Goal: Information Seeking & Learning: Check status

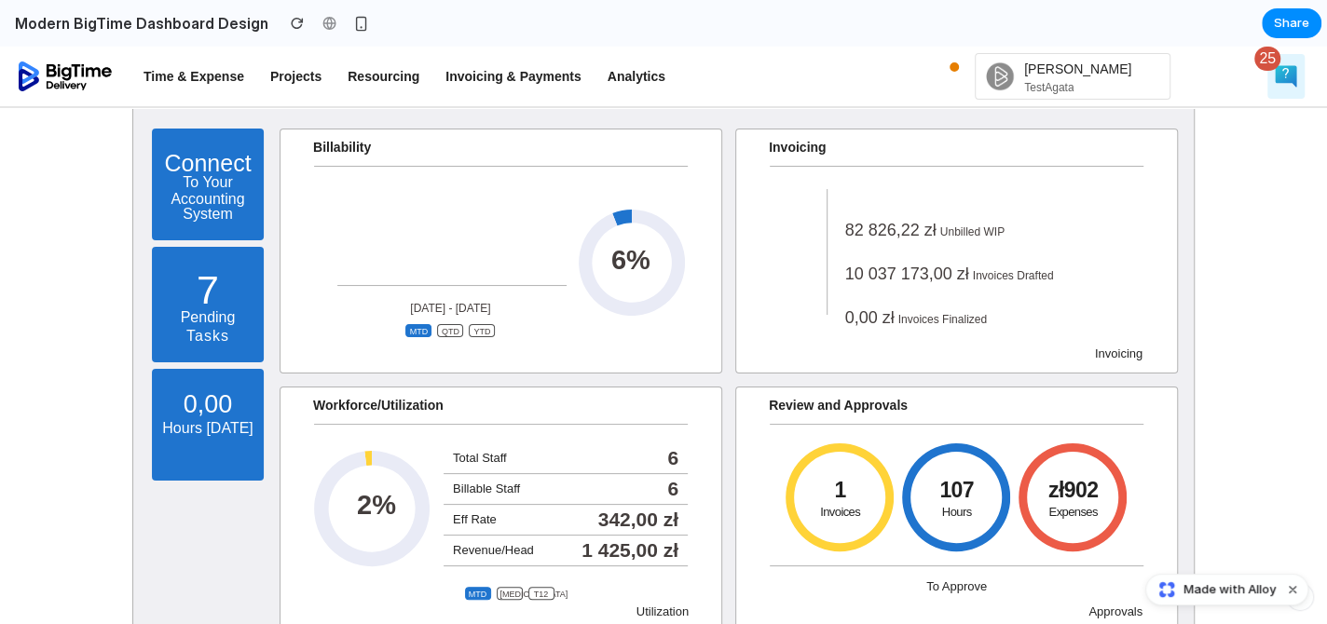
scroll to position [92, 0]
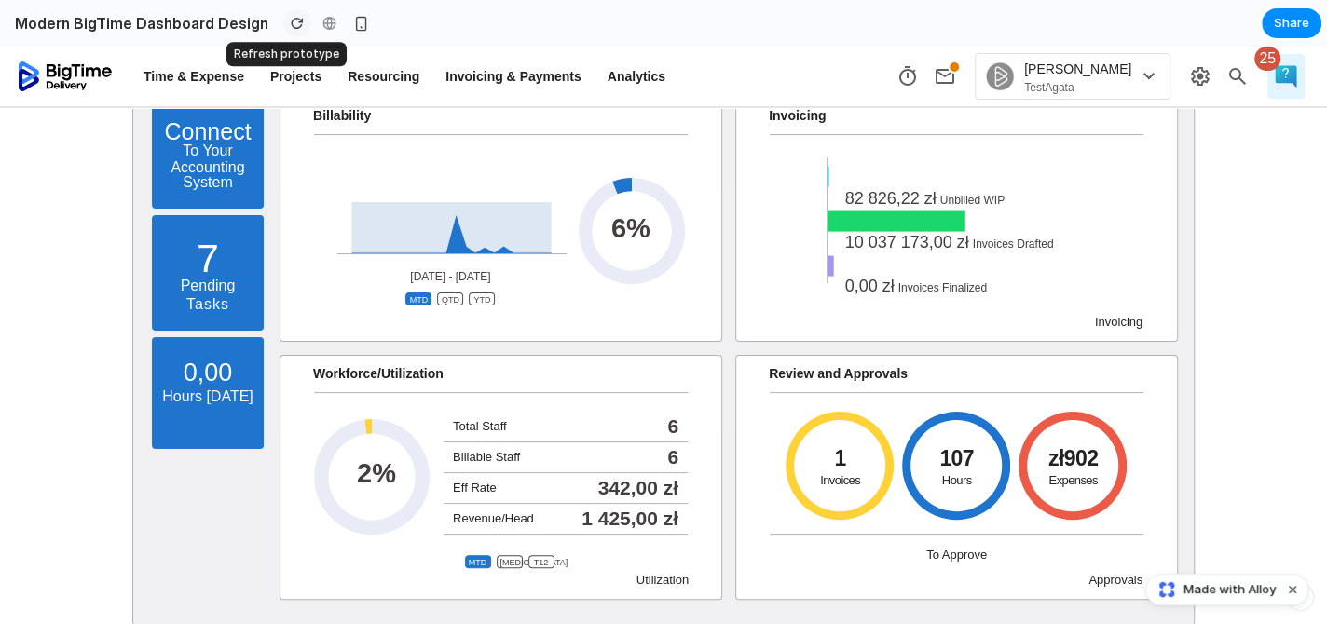
click at [291, 23] on div "button" at bounding box center [297, 23] width 13 height 13
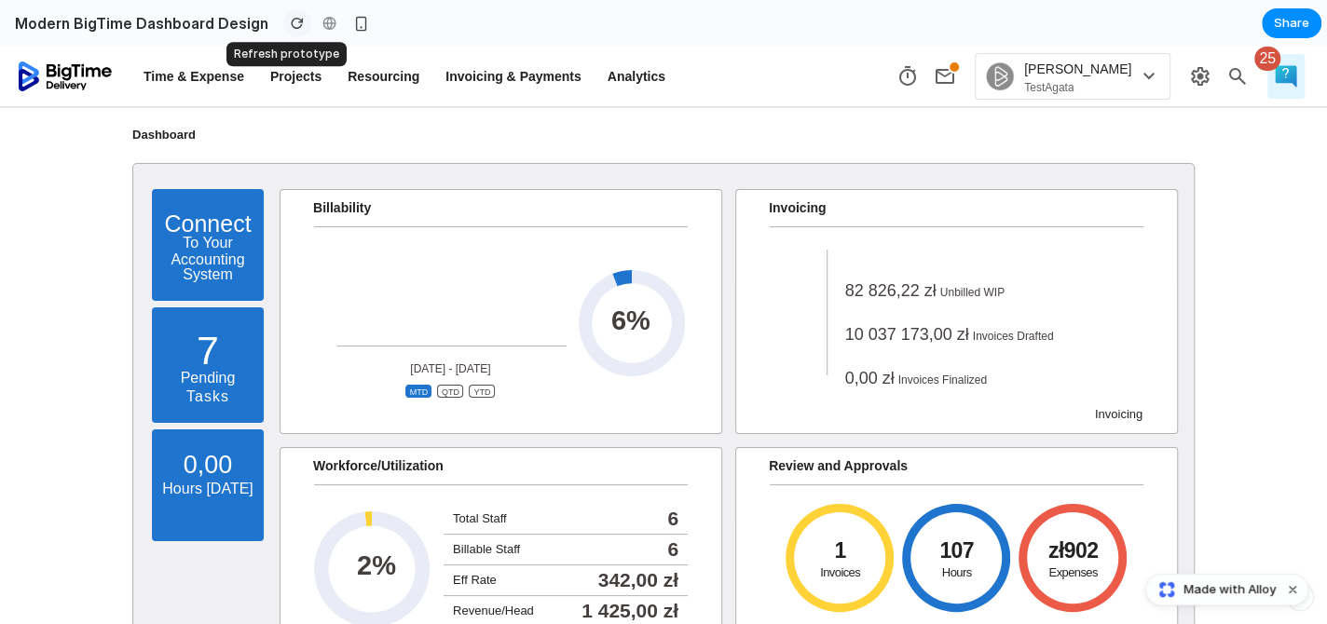
scroll to position [0, 0]
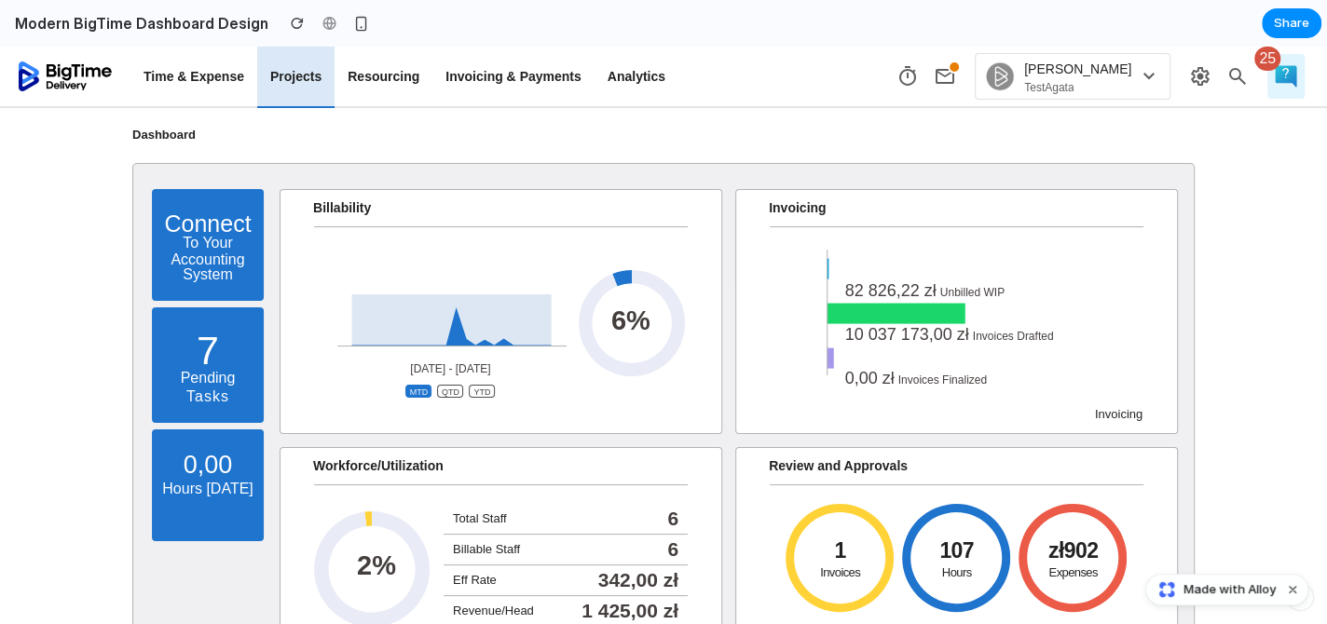
click at [287, 73] on p "Projects" at bounding box center [295, 76] width 51 height 17
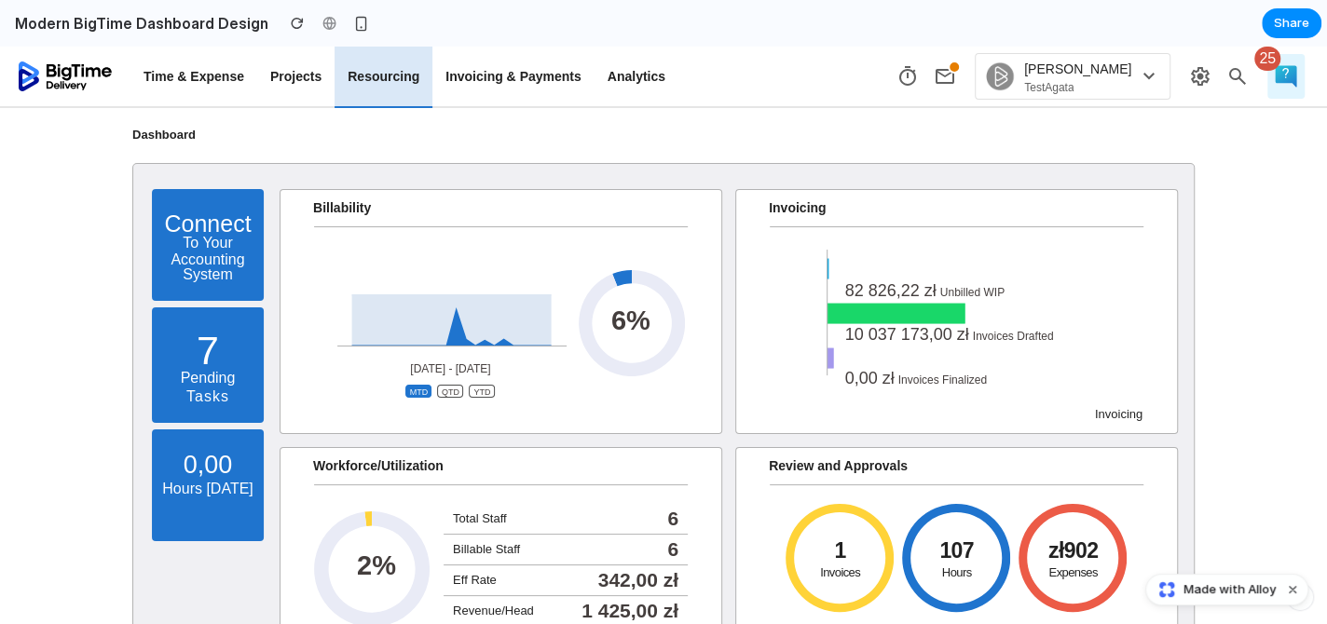
click at [383, 75] on p "Resourcing" at bounding box center [384, 76] width 72 height 17
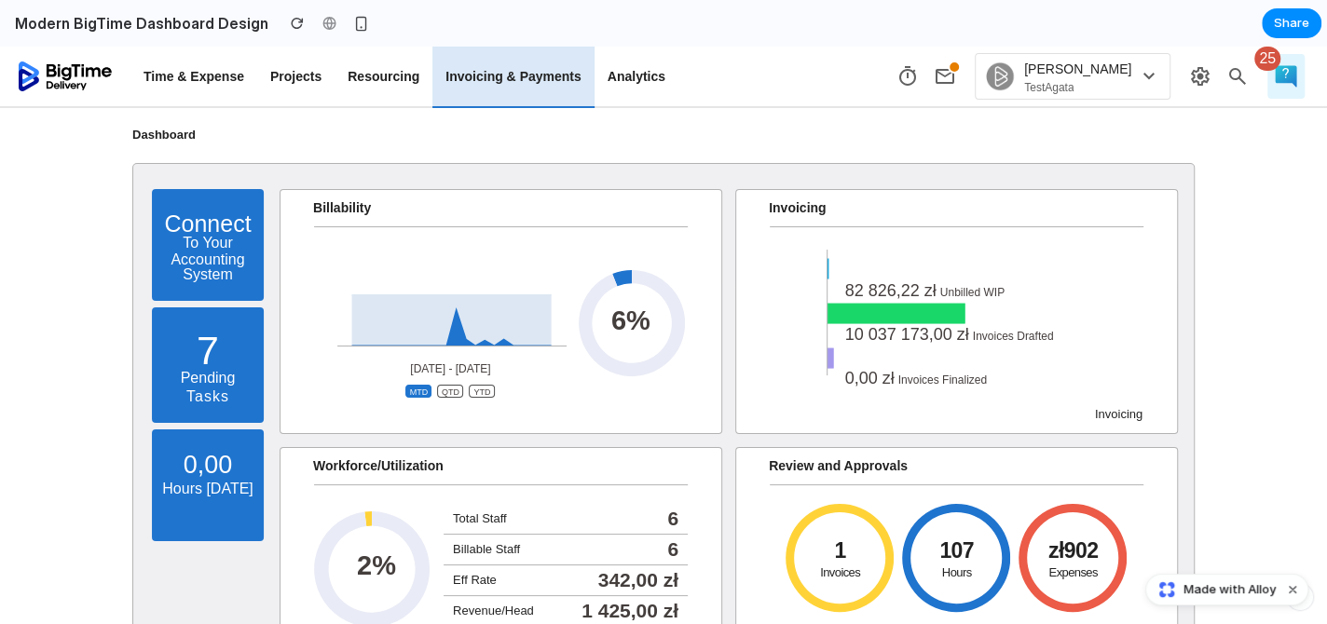
click at [524, 75] on p "Invoicing & Payments" at bounding box center [512, 76] width 135 height 17
click at [629, 284] on icon at bounding box center [631, 322] width 107 height 107
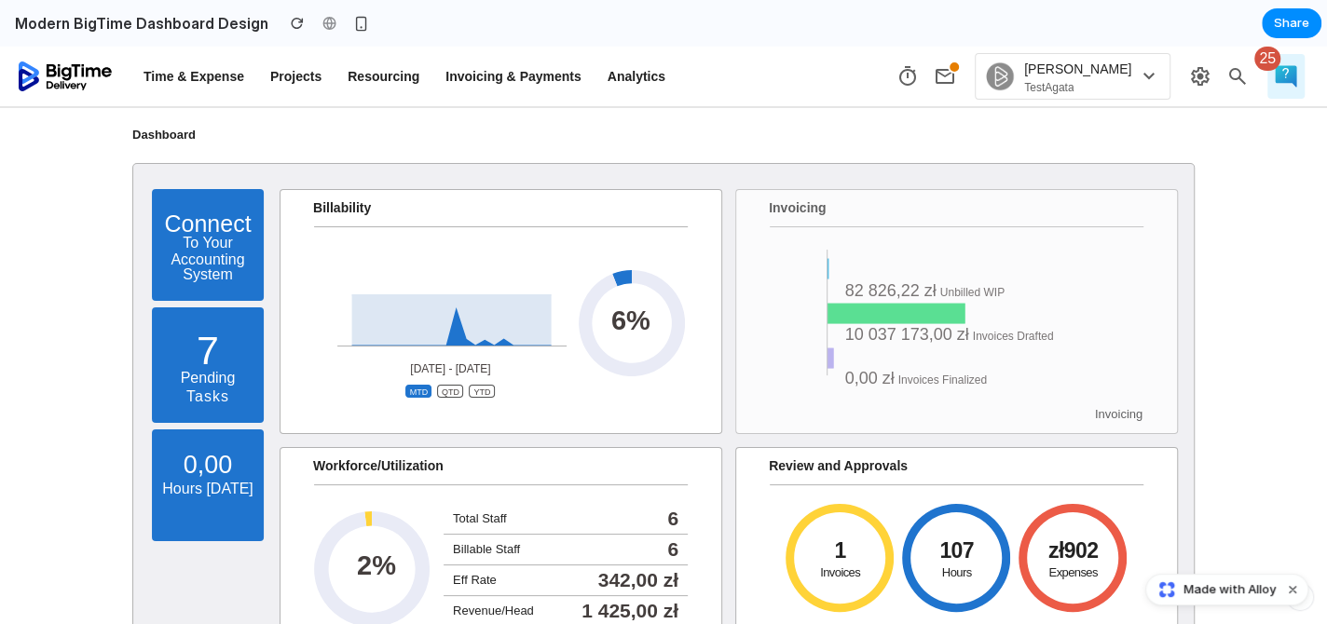
click at [908, 338] on span "10 037 173,00 zł" at bounding box center [907, 334] width 124 height 19
click at [900, 316] on ul "82 826,22 zł Unbilled WIP 10 037 173,00 zł Invoices Drafted 0,00 zł Invoices Fi…" at bounding box center [973, 345] width 303 height 131
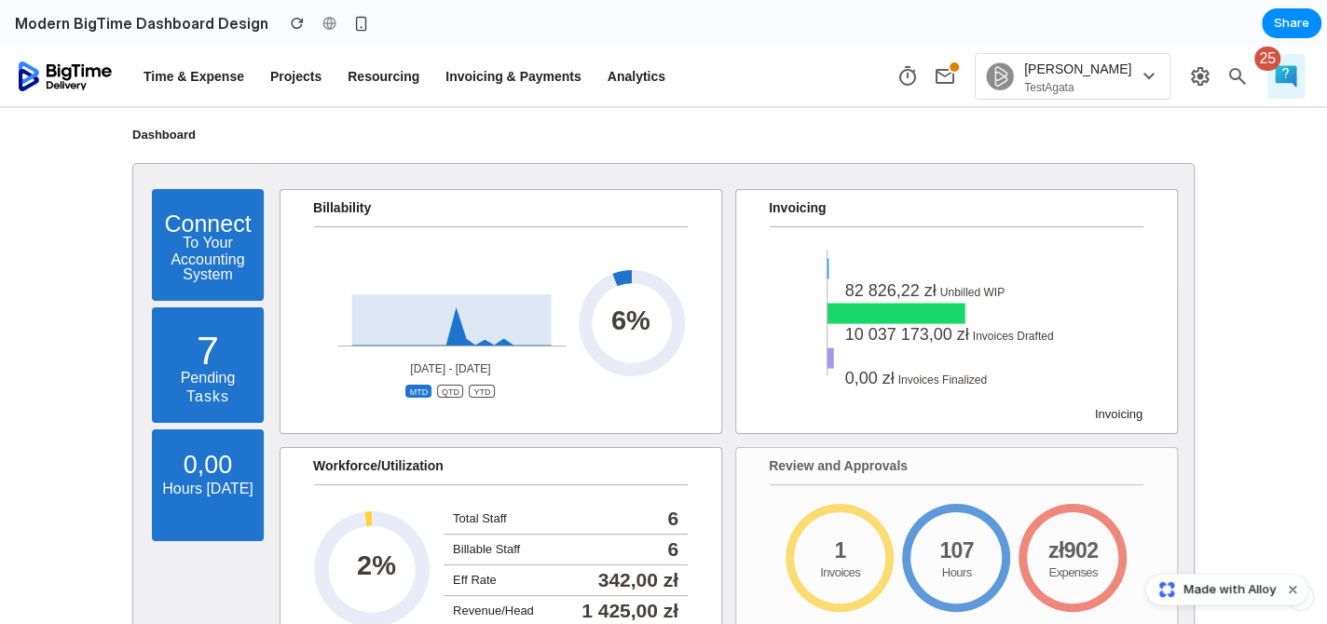
click at [741, 501] on link "Review and Approvals Task Hours per Day 100 0 1 Invoices Task Hours per Day 100…" at bounding box center [956, 569] width 441 height 243
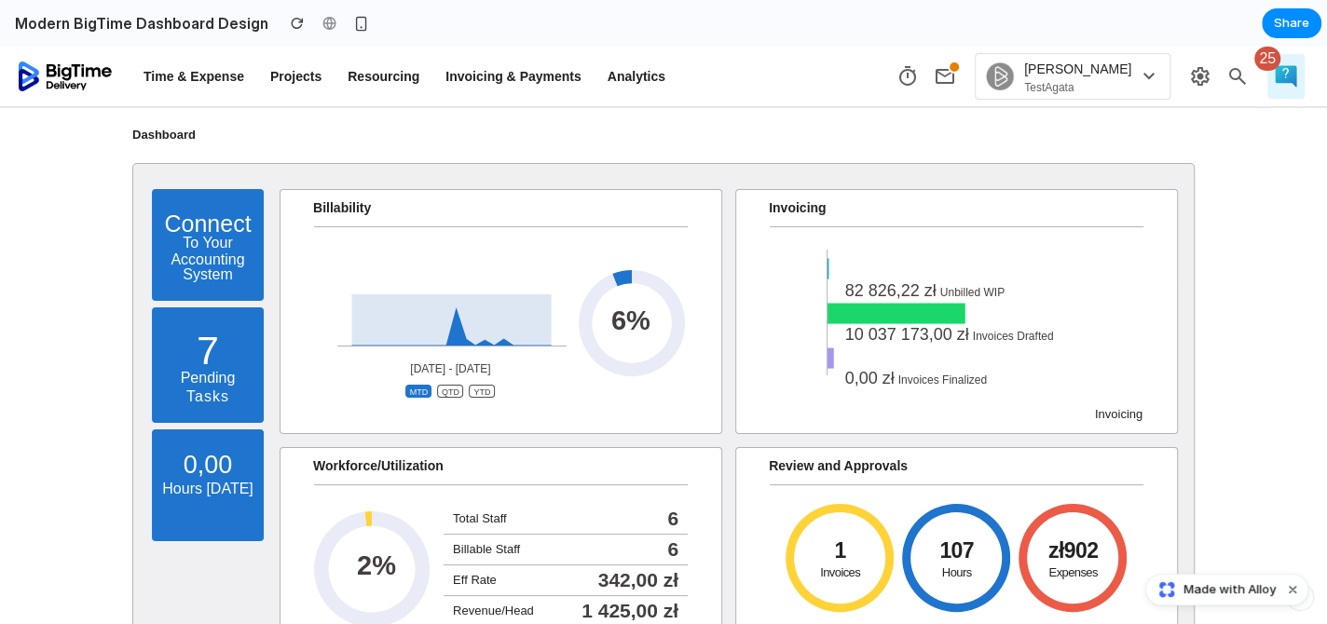
click at [594, 531] on li "Total Staff 6" at bounding box center [566, 519] width 244 height 31
click at [418, 527] on icon at bounding box center [372, 569] width 116 height 186
click at [373, 520] on icon at bounding box center [372, 570] width 116 height 116
click at [136, 377] on ul "Connect To Your Accounting System X Connect To Accounting System BigTime suppor…" at bounding box center [201, 365] width 144 height 352
click at [196, 334] on div "7" at bounding box center [208, 351] width 112 height 40
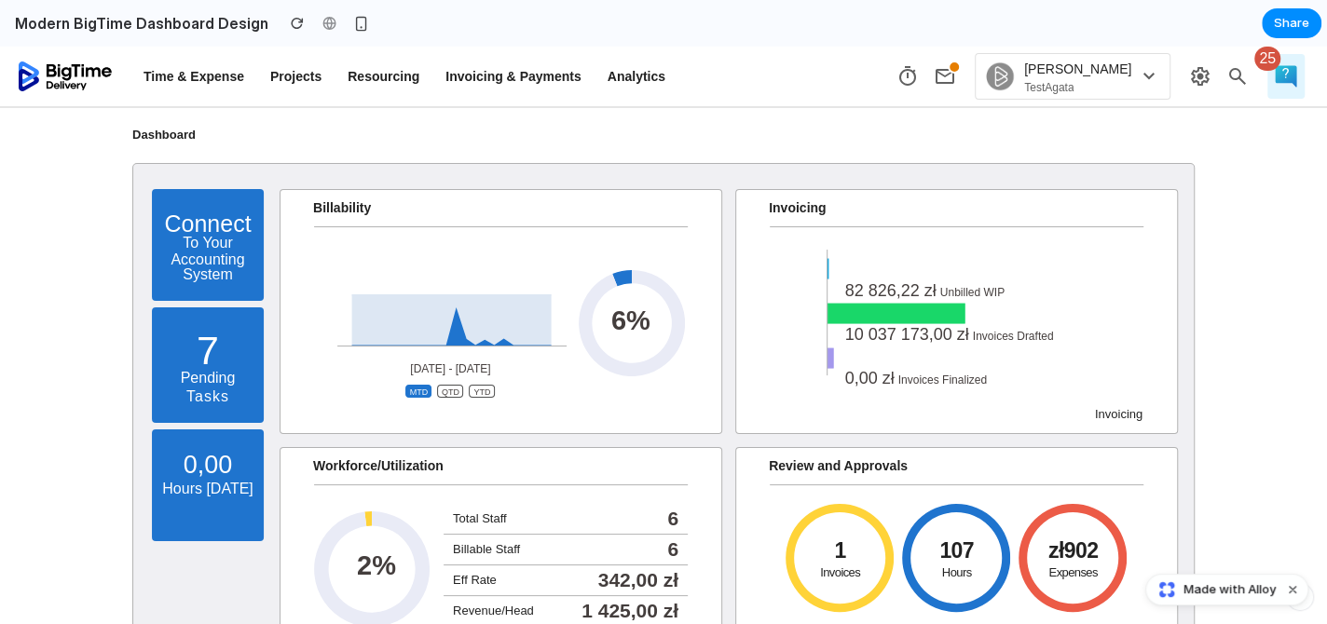
click at [154, 523] on div "0,00 Hours [DATE]" at bounding box center [208, 486] width 112 height 112
click at [190, 257] on span "Accounting System" at bounding box center [208, 268] width 112 height 30
click at [224, 37] on div "Modern BigTime Dashboard Design" at bounding box center [187, 23] width 375 height 35
click at [223, 63] on button "Time & Expense" at bounding box center [193, 78] width 127 height 62
click at [317, 76] on p "Projects" at bounding box center [295, 76] width 51 height 17
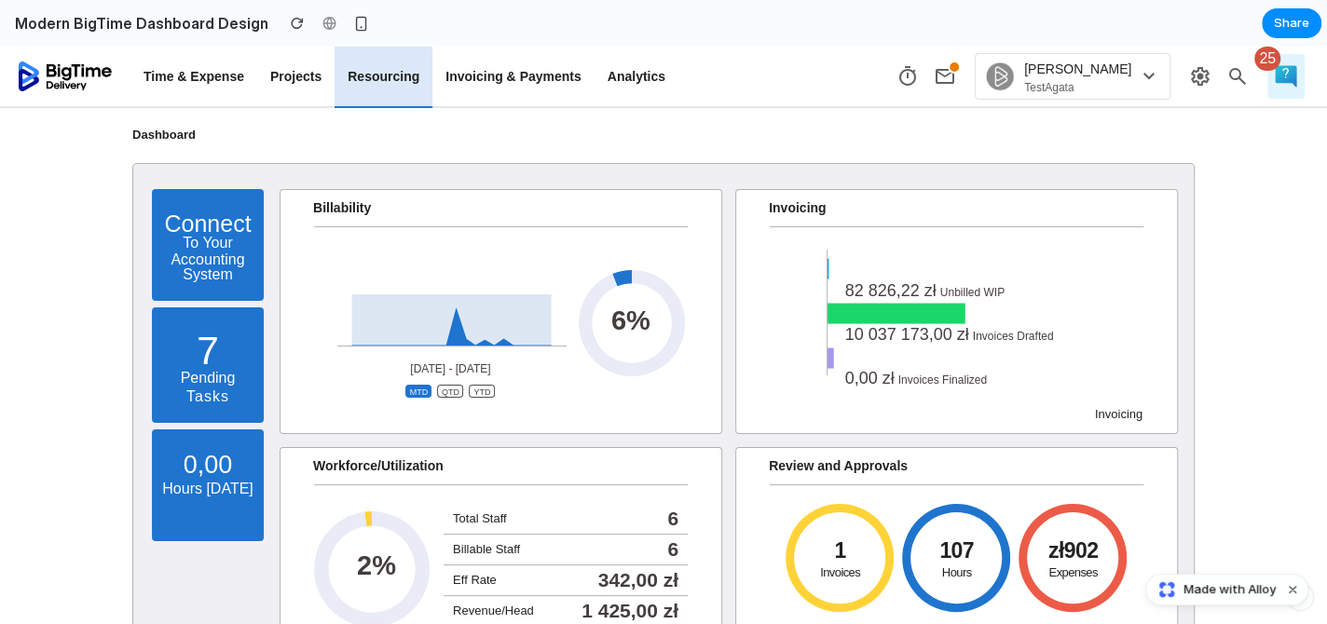
click at [393, 70] on p "Resourcing" at bounding box center [384, 76] width 72 height 17
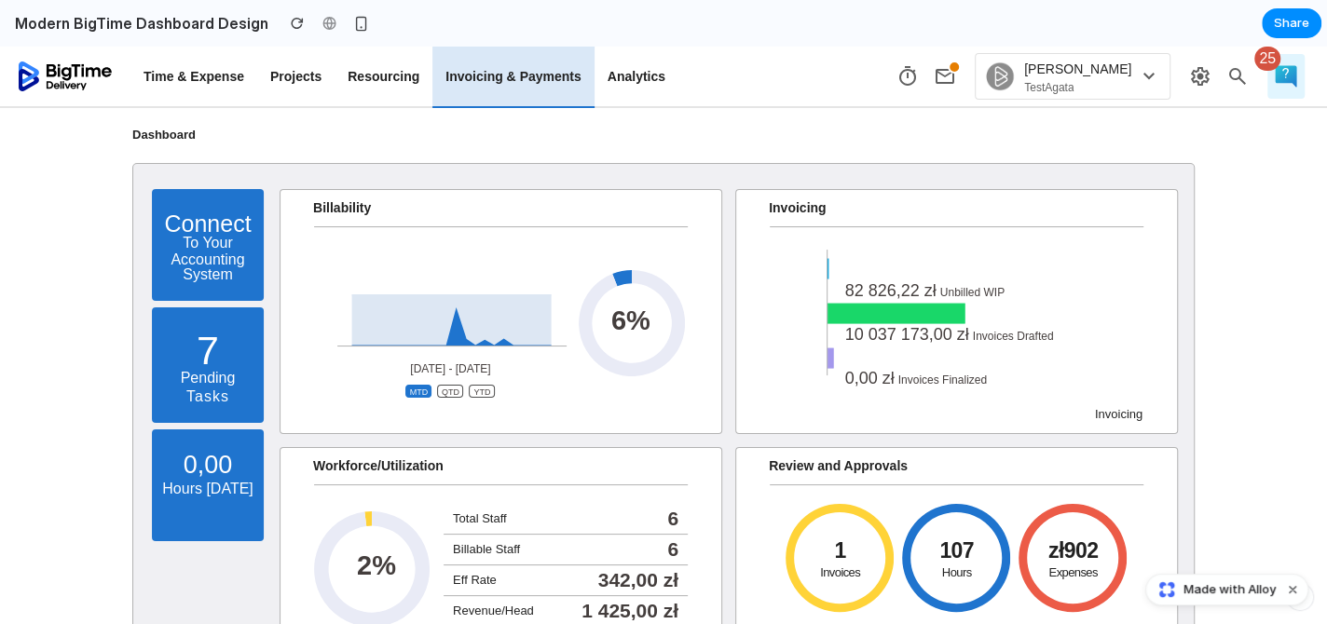
click at [490, 74] on p "Invoicing & Payments" at bounding box center [512, 76] width 135 height 17
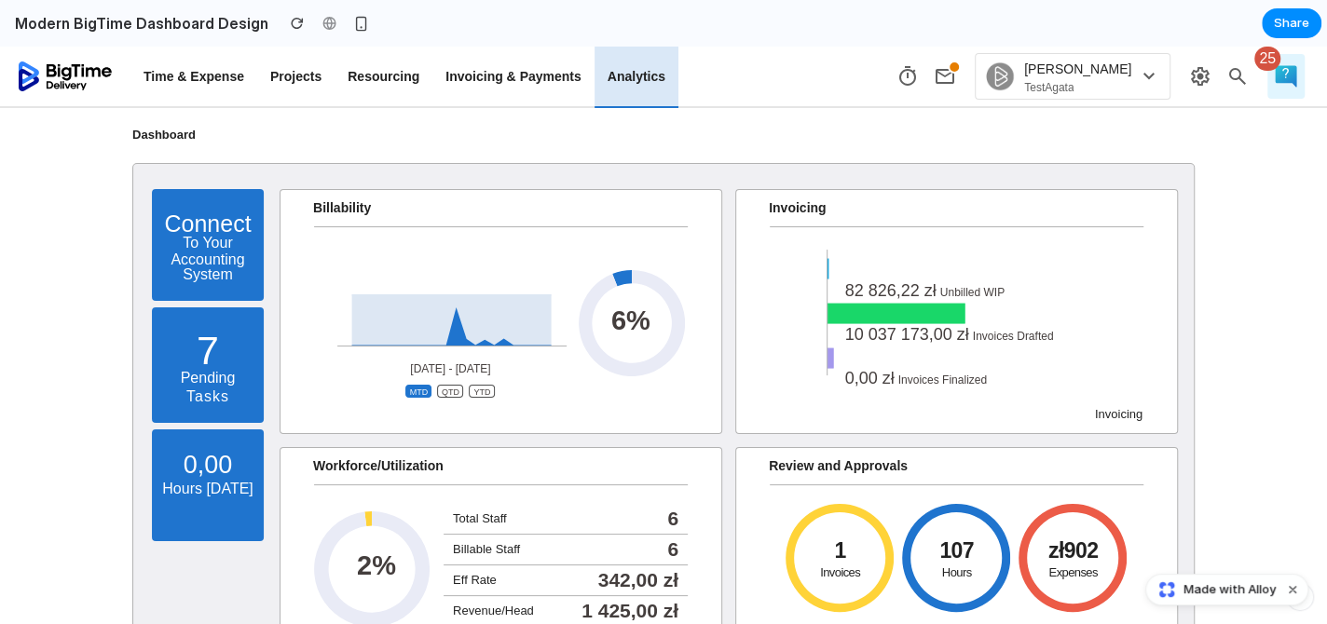
click at [631, 71] on p "Analytics" at bounding box center [637, 76] width 58 height 17
click at [1296, 595] on button "Dismiss watermark" at bounding box center [1292, 590] width 22 height 22
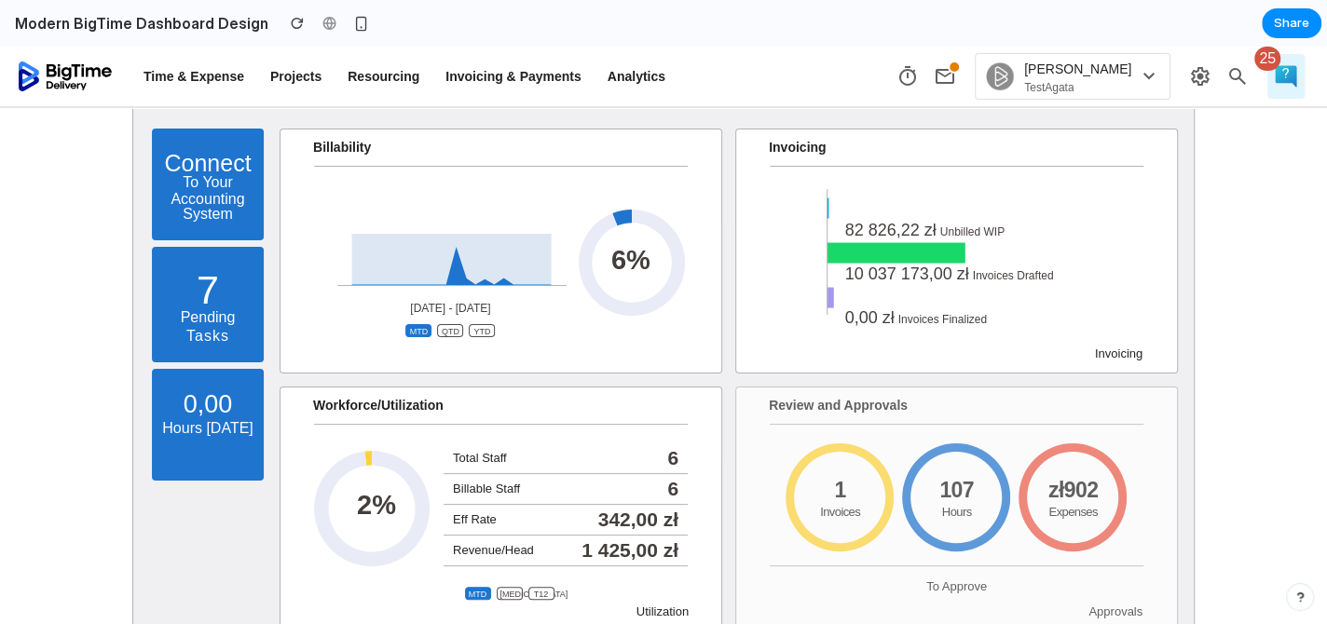
scroll to position [92, 0]
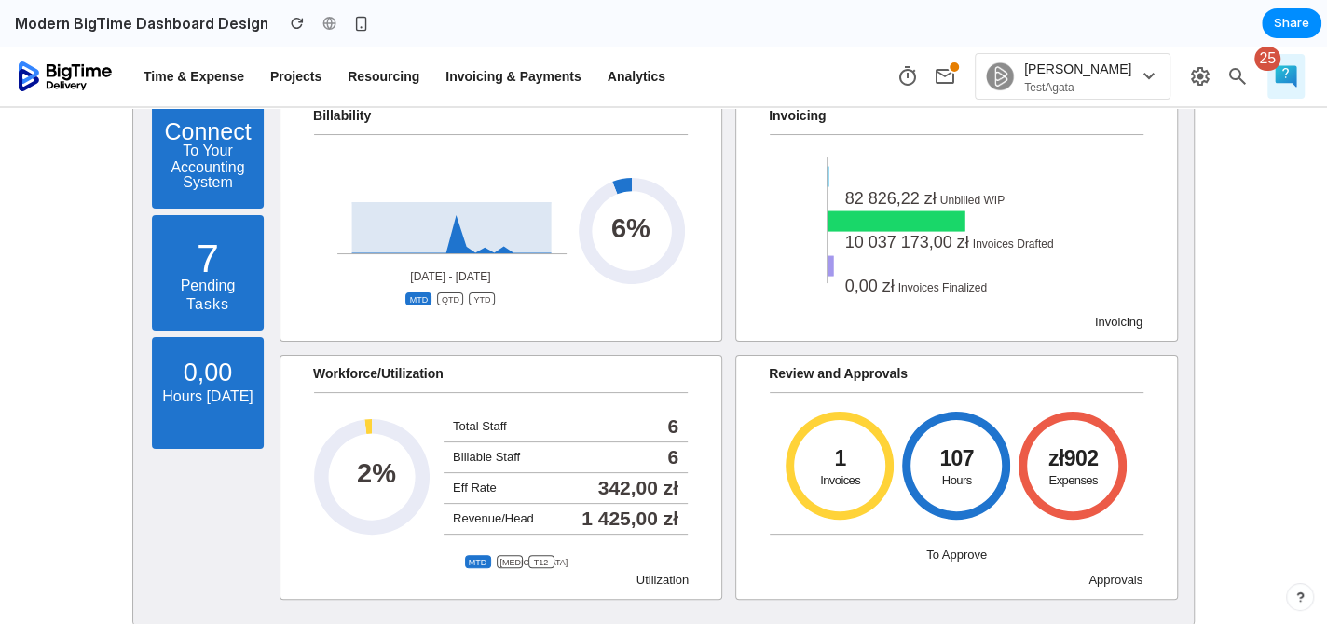
click at [658, 557] on ul "mtd [MEDICAL_DATA] T12" at bounding box center [509, 562] width 357 height 19
drag, startPoint x: 384, startPoint y: 405, endPoint x: 403, endPoint y: 459, distance: 56.3
click at [385, 408] on icon at bounding box center [372, 477] width 116 height 186
click at [399, 478] on div "2 %" at bounding box center [376, 474] width 65 height 38
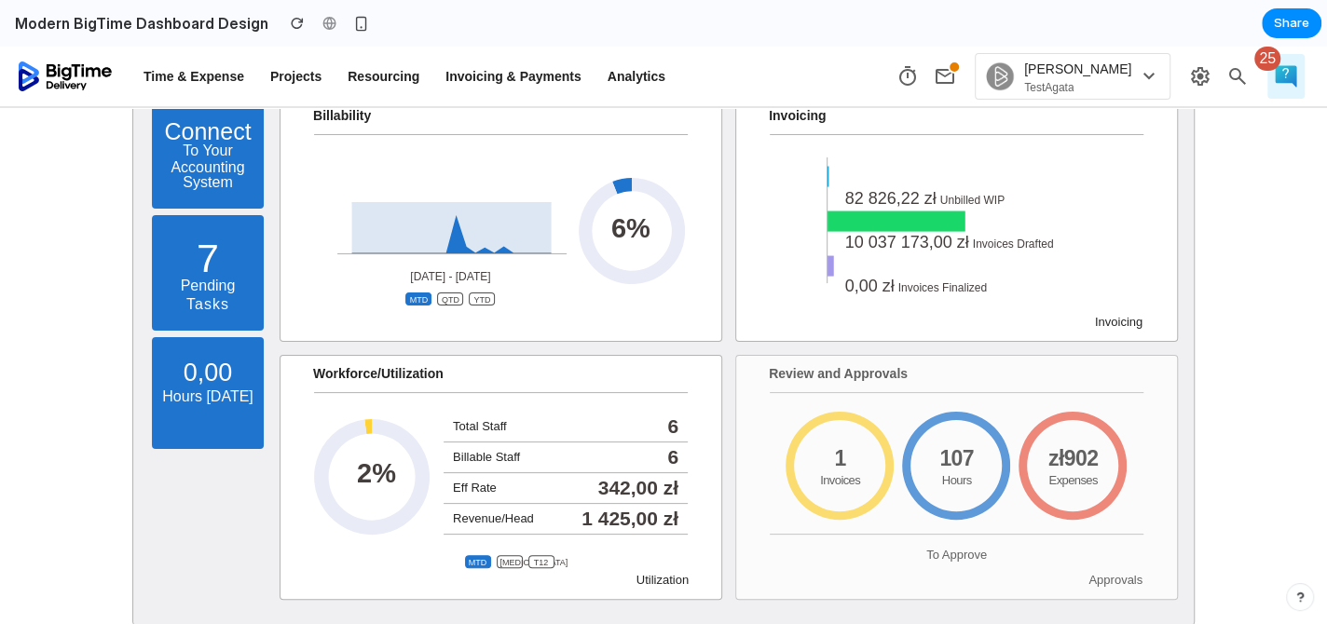
click at [1059, 460] on div "zł902 Expenses" at bounding box center [1073, 472] width 116 height 48
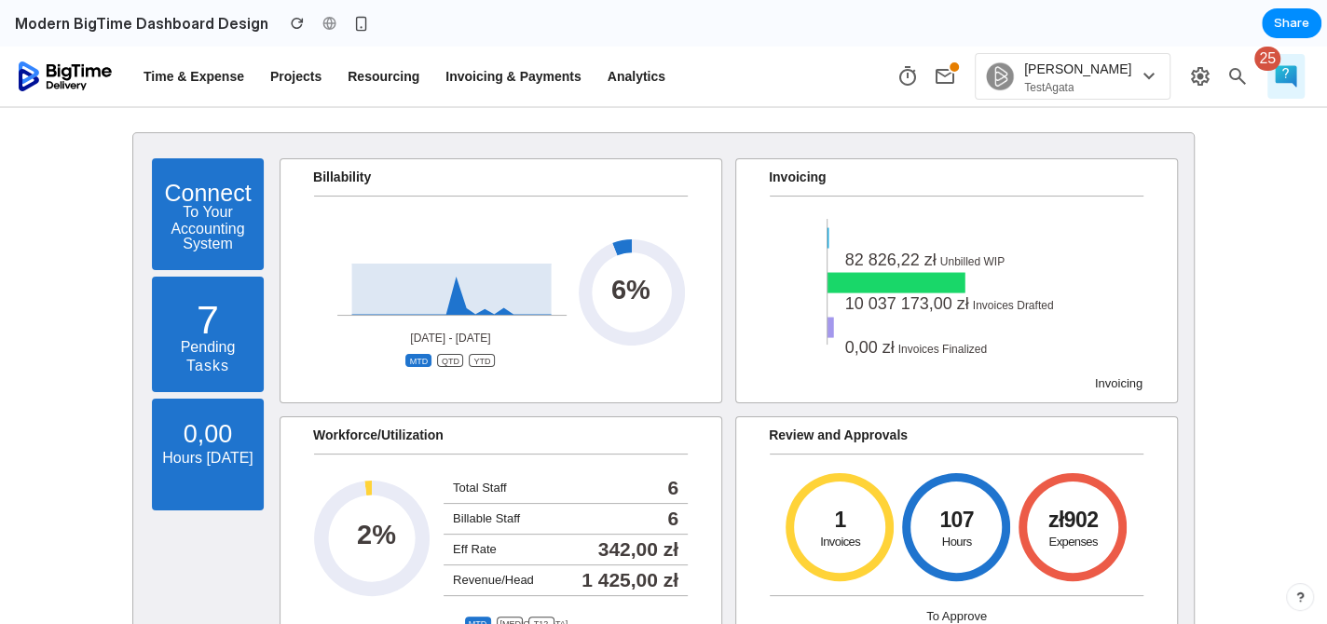
scroll to position [0, 0]
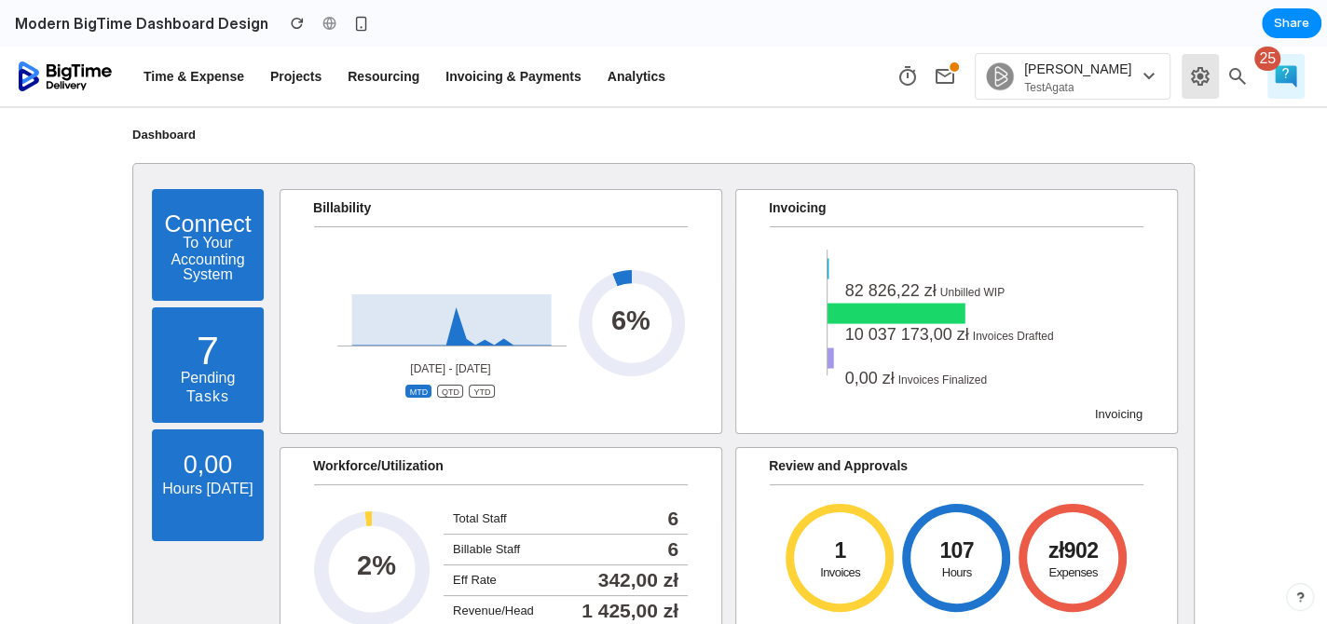
click at [1182, 72] on span "settings" at bounding box center [1200, 76] width 37 height 45
click at [1195, 78] on span "settings" at bounding box center [1200, 76] width 37 height 45
click at [1222, 83] on span "search" at bounding box center [1237, 76] width 37 height 45
click at [359, 22] on div at bounding box center [361, 23] width 28 height 28
